Goal: Navigation & Orientation: Find specific page/section

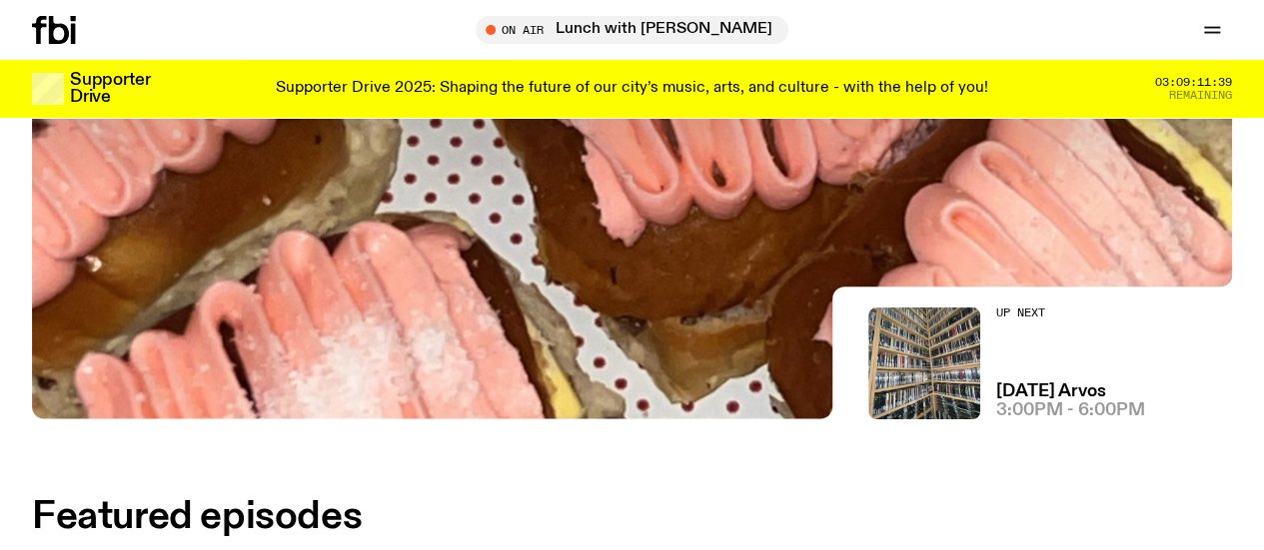
scroll to position [430, 0]
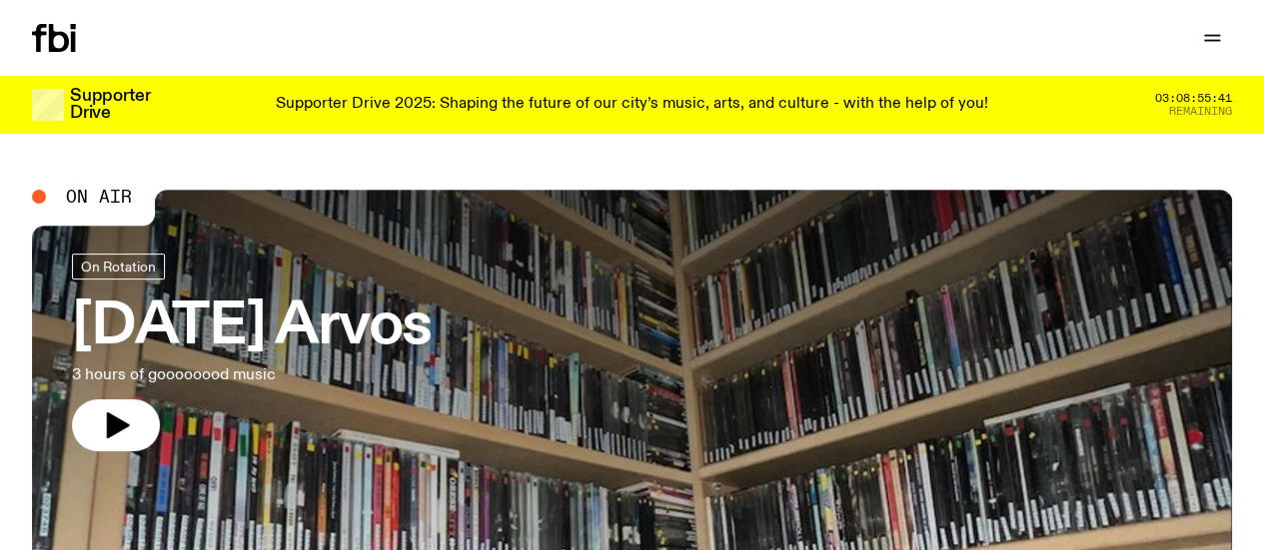
click at [0, 0] on link "Schedule" at bounding box center [0, 0] width 0 height 0
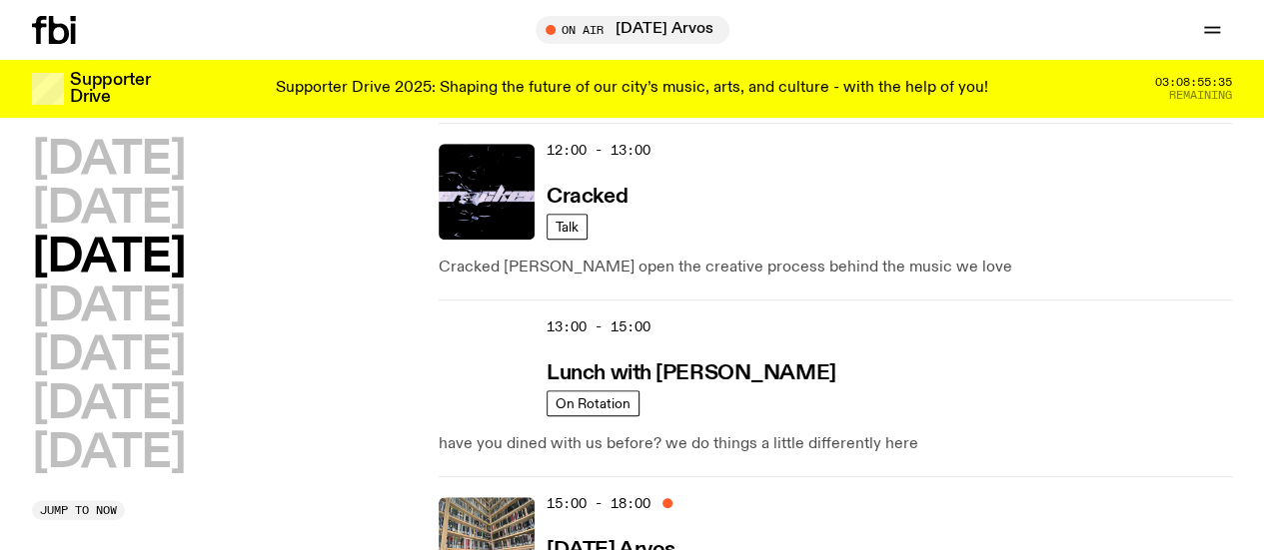
scroll to position [629, 0]
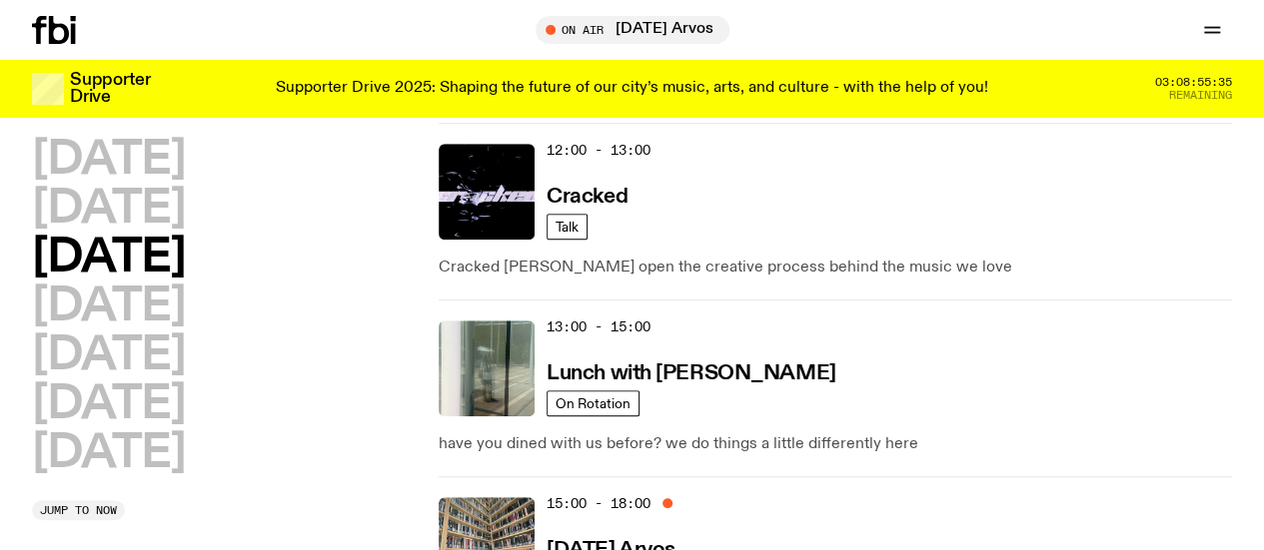
drag, startPoint x: 931, startPoint y: 257, endPoint x: 1065, endPoint y: 295, distance: 139.1
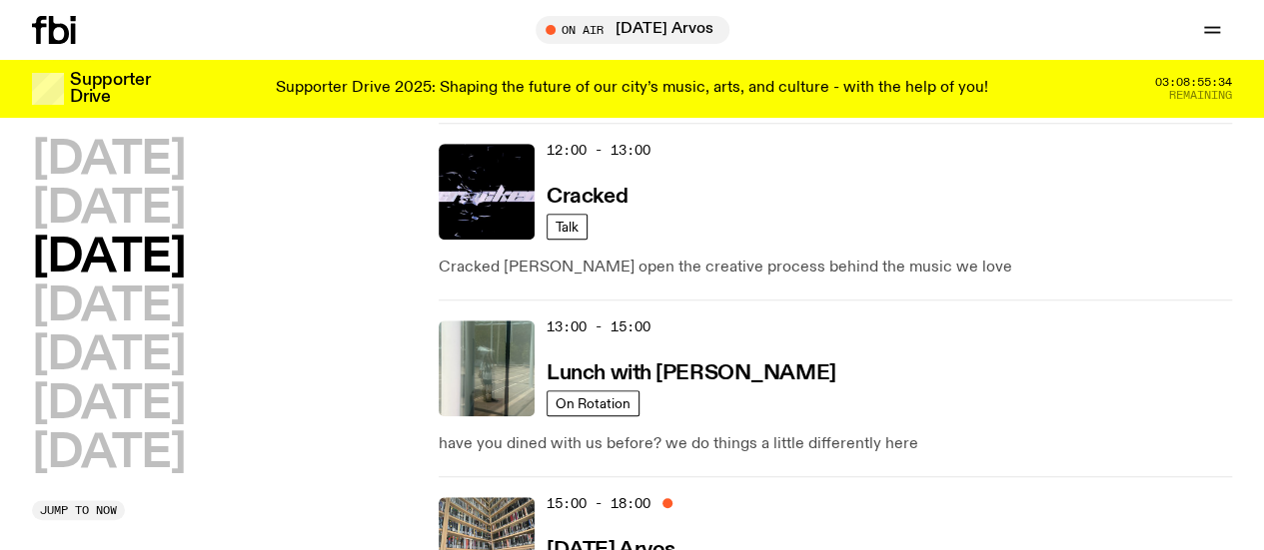
drag, startPoint x: 1065, startPoint y: 295, endPoint x: 963, endPoint y: 291, distance: 102.0
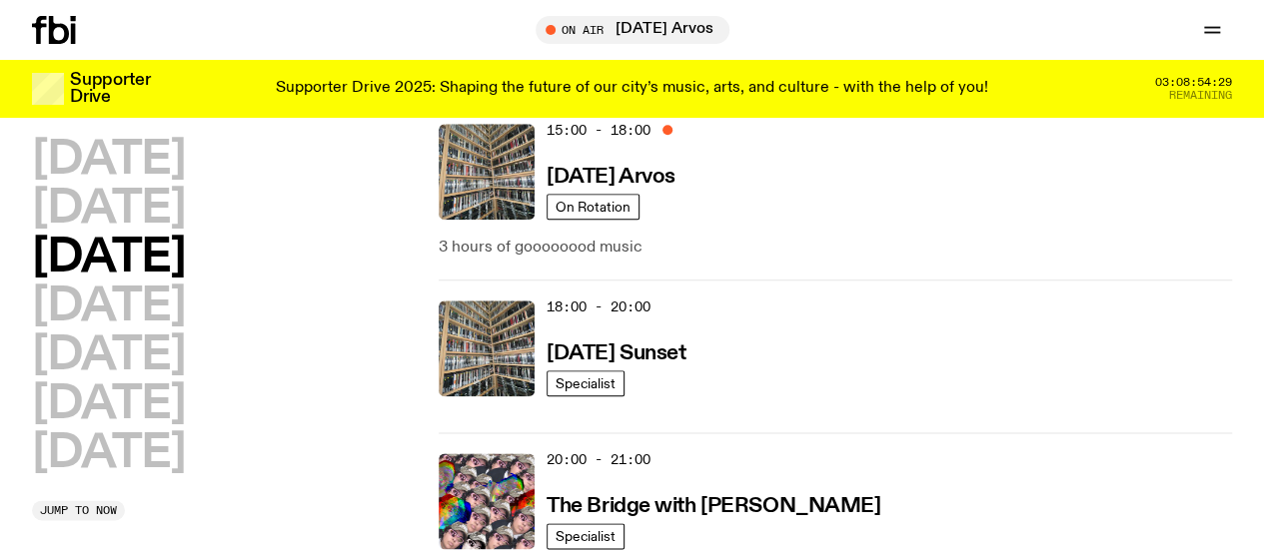
scroll to position [1015, 0]
